Goal: Transaction & Acquisition: Purchase product/service

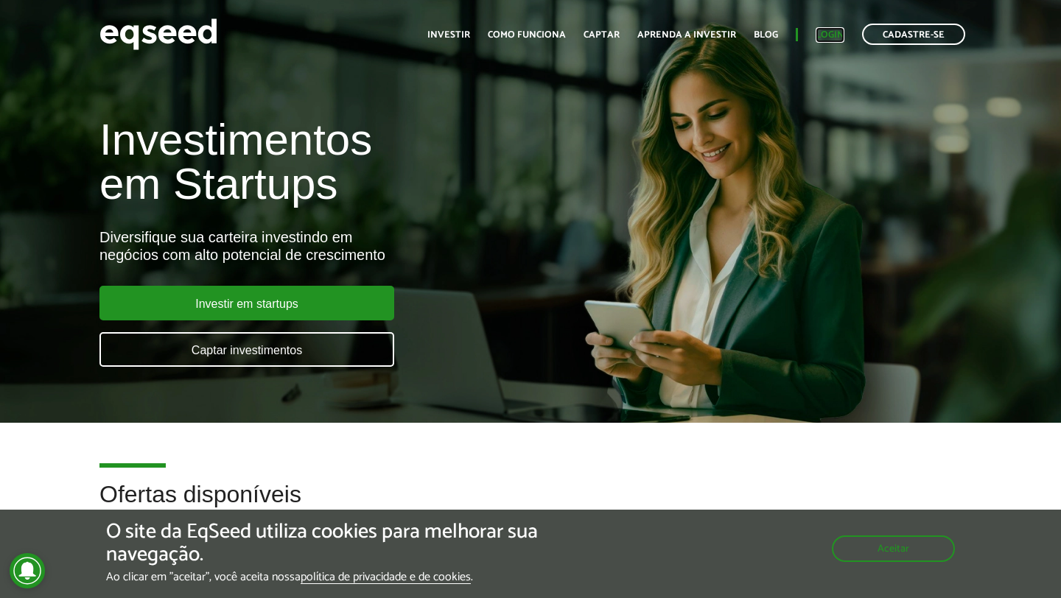
click at [834, 37] on link "Login" at bounding box center [830, 35] width 29 height 10
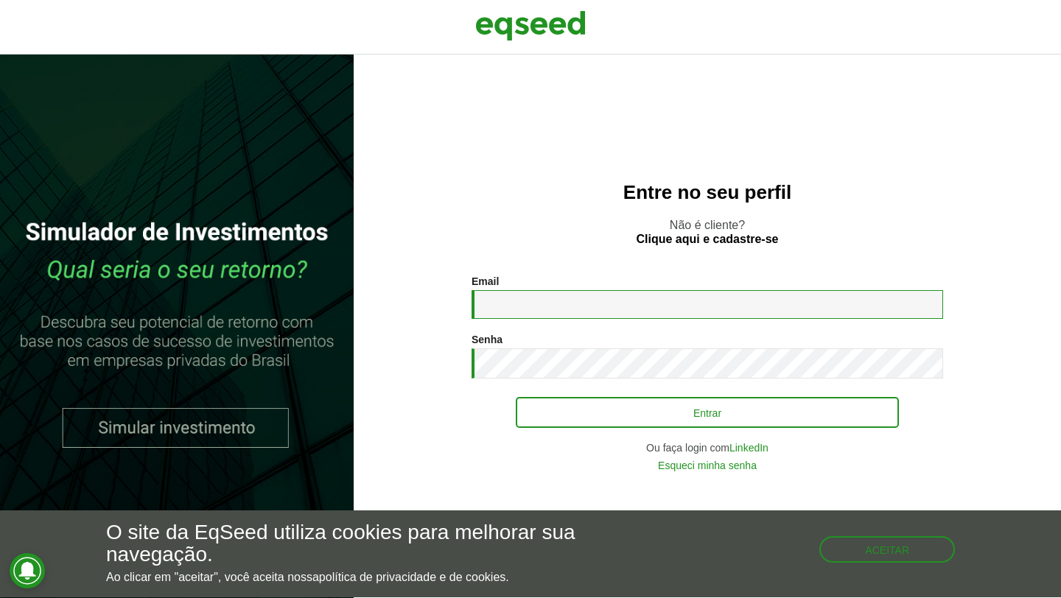
type input "**********"
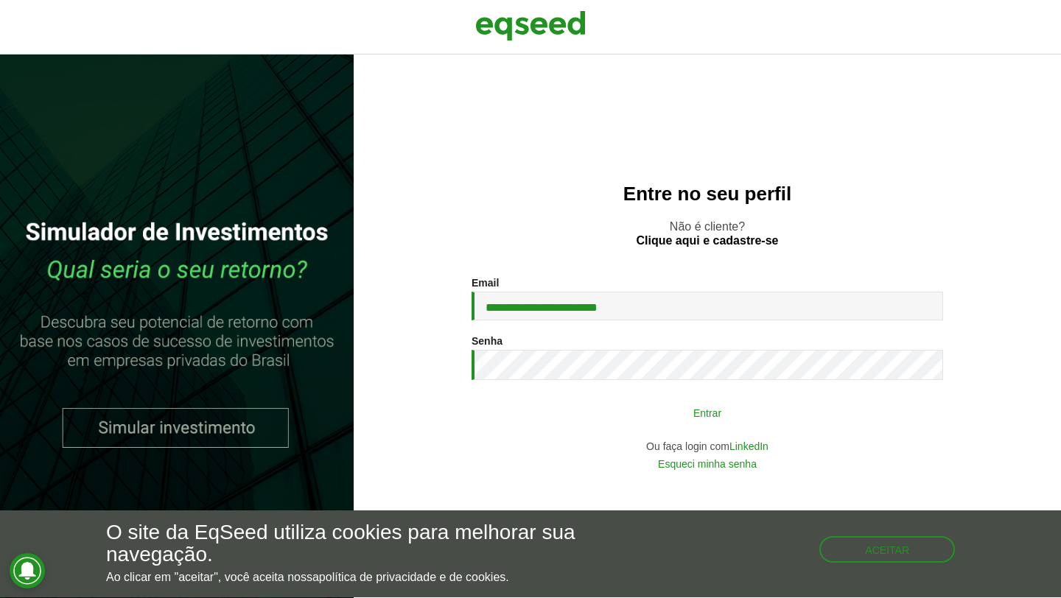
click at [618, 410] on button "Entrar" at bounding box center [707, 413] width 383 height 28
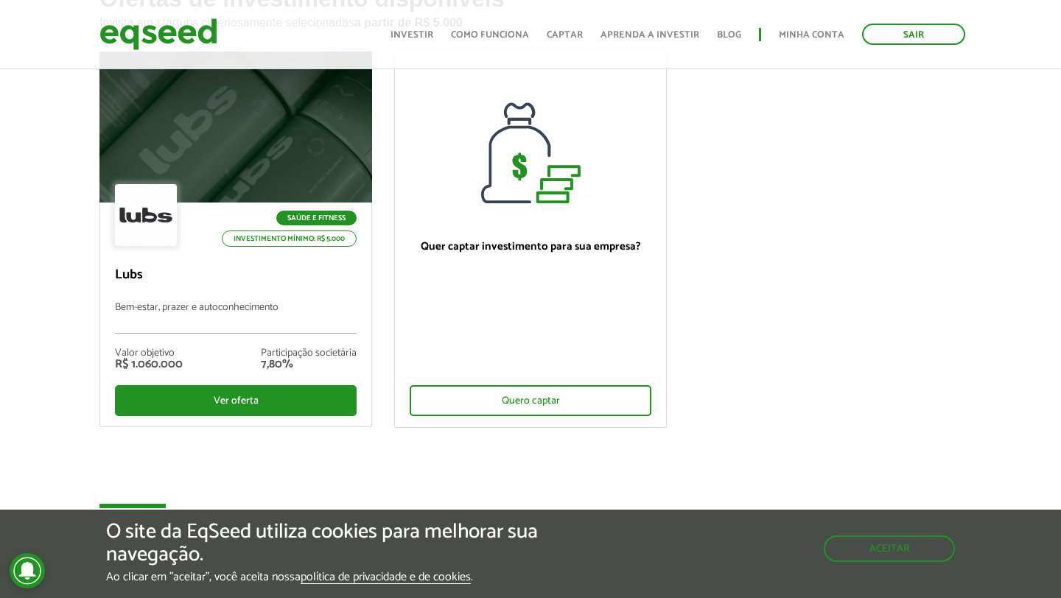
scroll to position [123, 0]
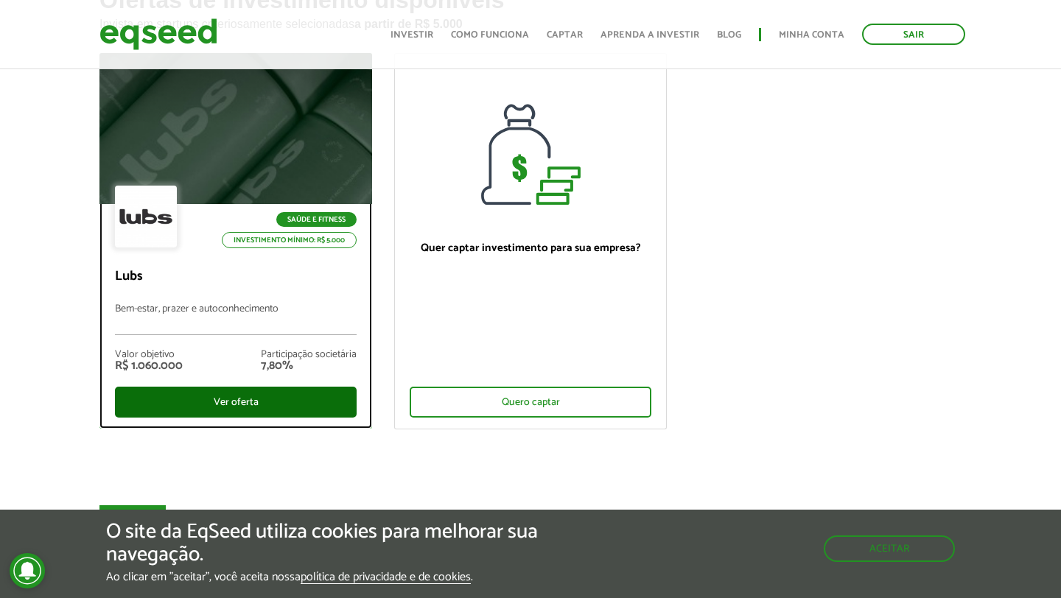
click at [236, 394] on div "Ver oferta" at bounding box center [236, 402] width 242 height 31
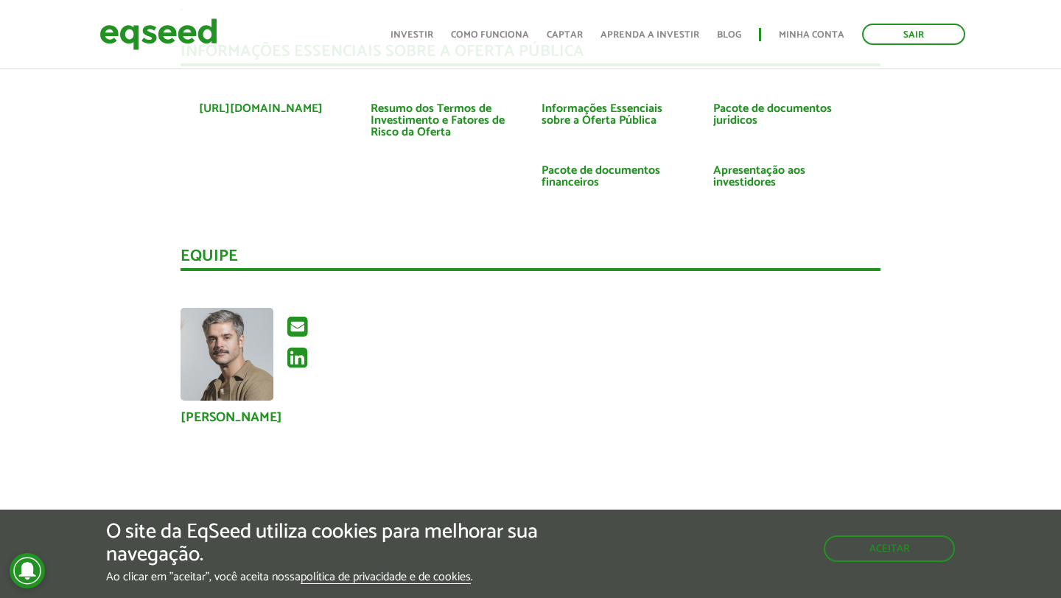
scroll to position [2746, 0]
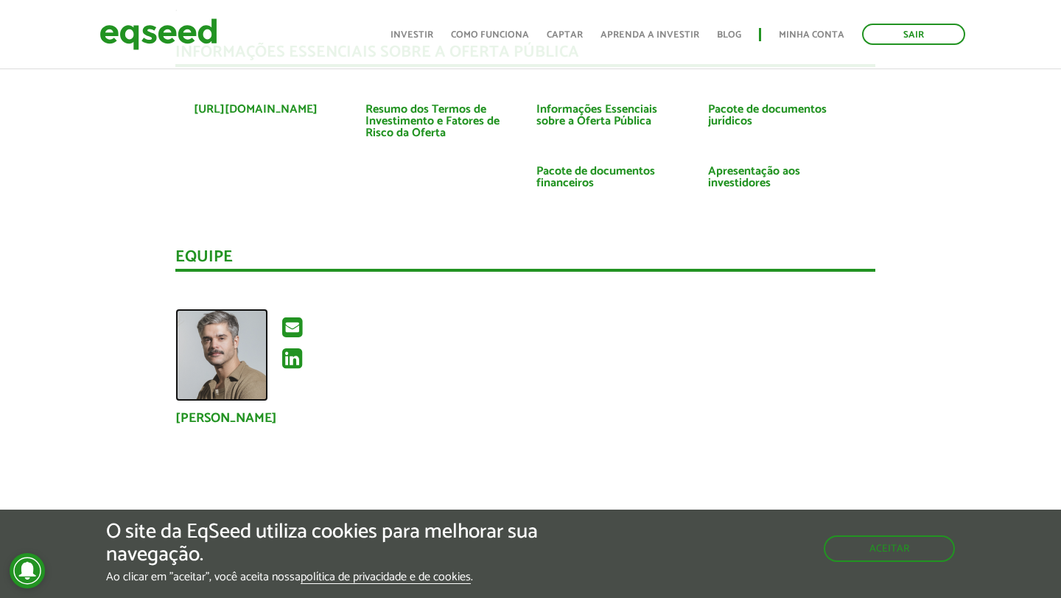
click at [243, 326] on img at bounding box center [221, 355] width 93 height 93
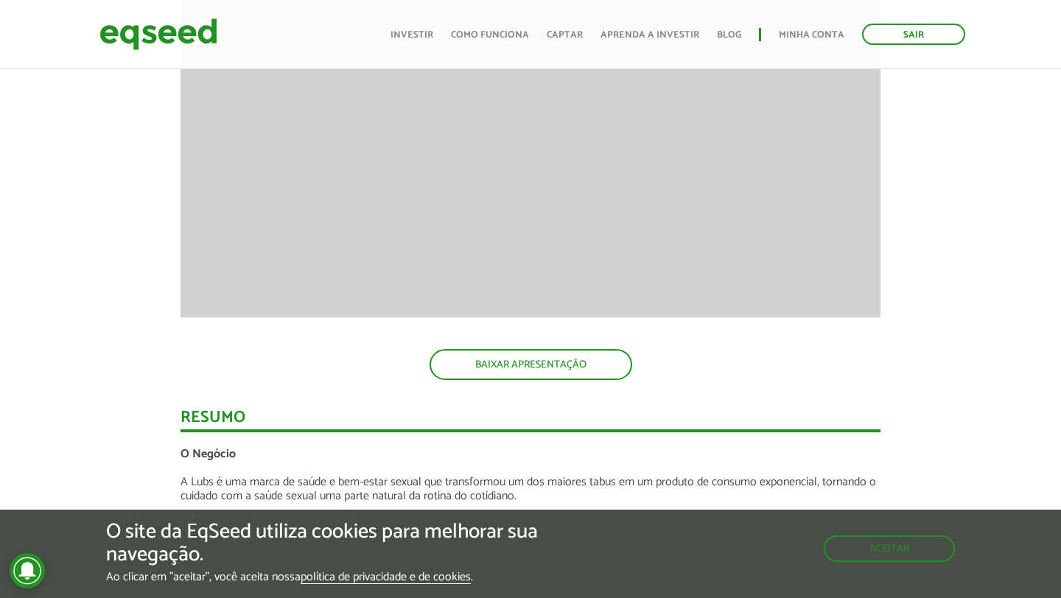
scroll to position [1730, 0]
